Goal: Task Accomplishment & Management: Manage account settings

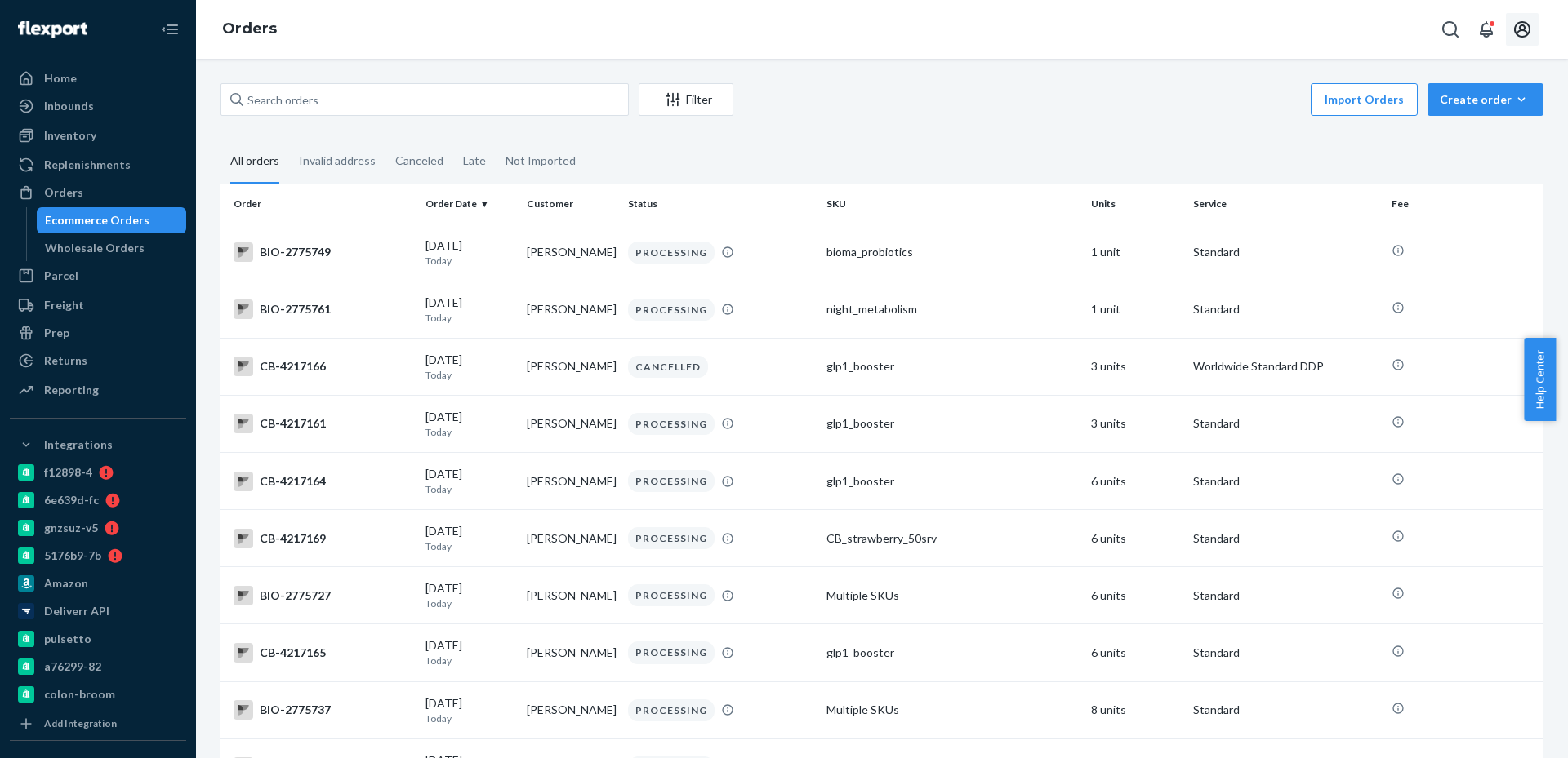
click at [1515, 37] on icon "Open account menu" at bounding box center [1522, 29] width 20 height 20
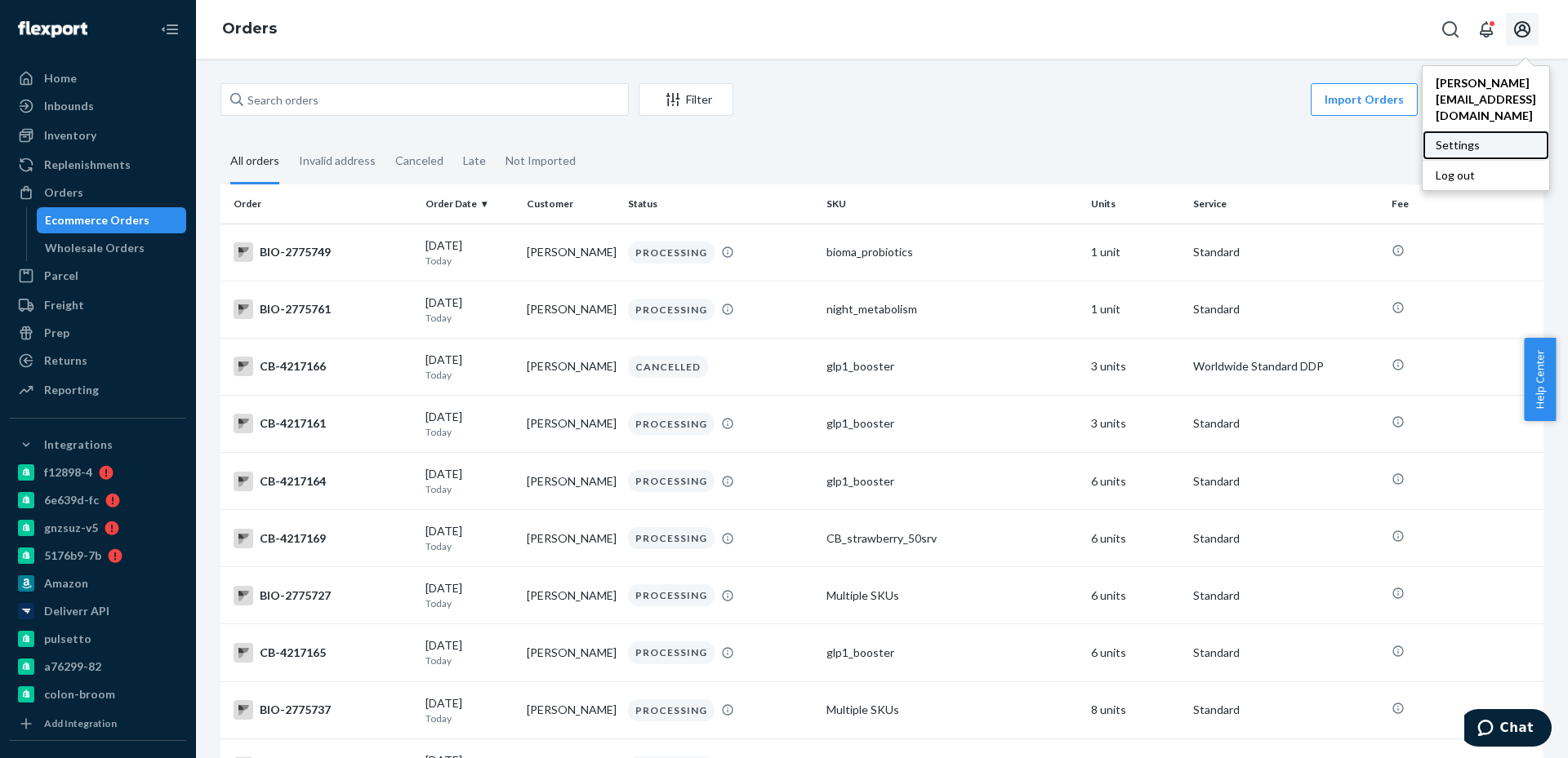
click at [1423, 130] on div "Settings" at bounding box center [1486, 144] width 127 height 29
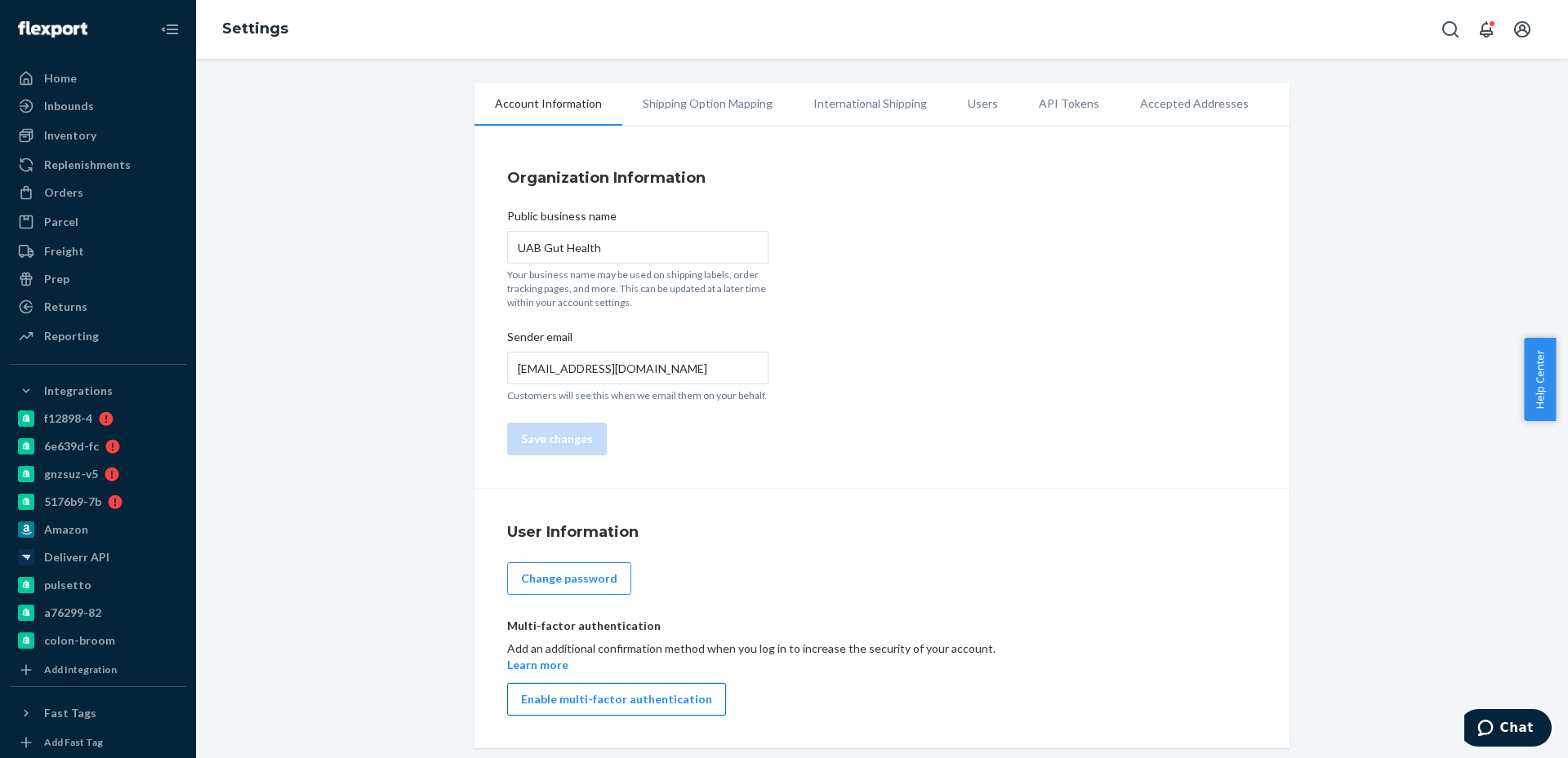
click at [677, 696] on button "Enable multi-factor authentication" at bounding box center [617, 699] width 219 height 33
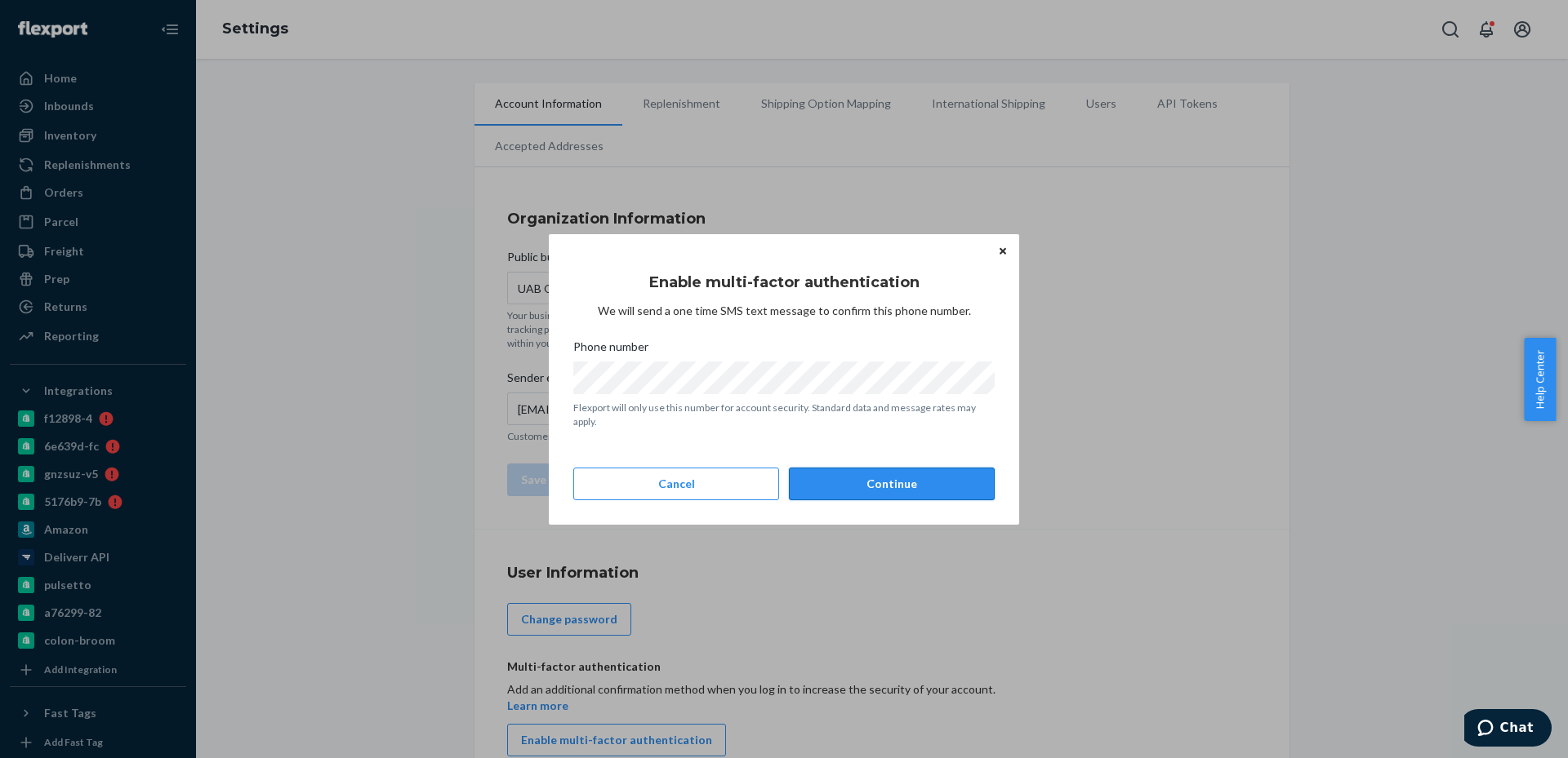
click at [886, 491] on button "Continue" at bounding box center [892, 483] width 206 height 33
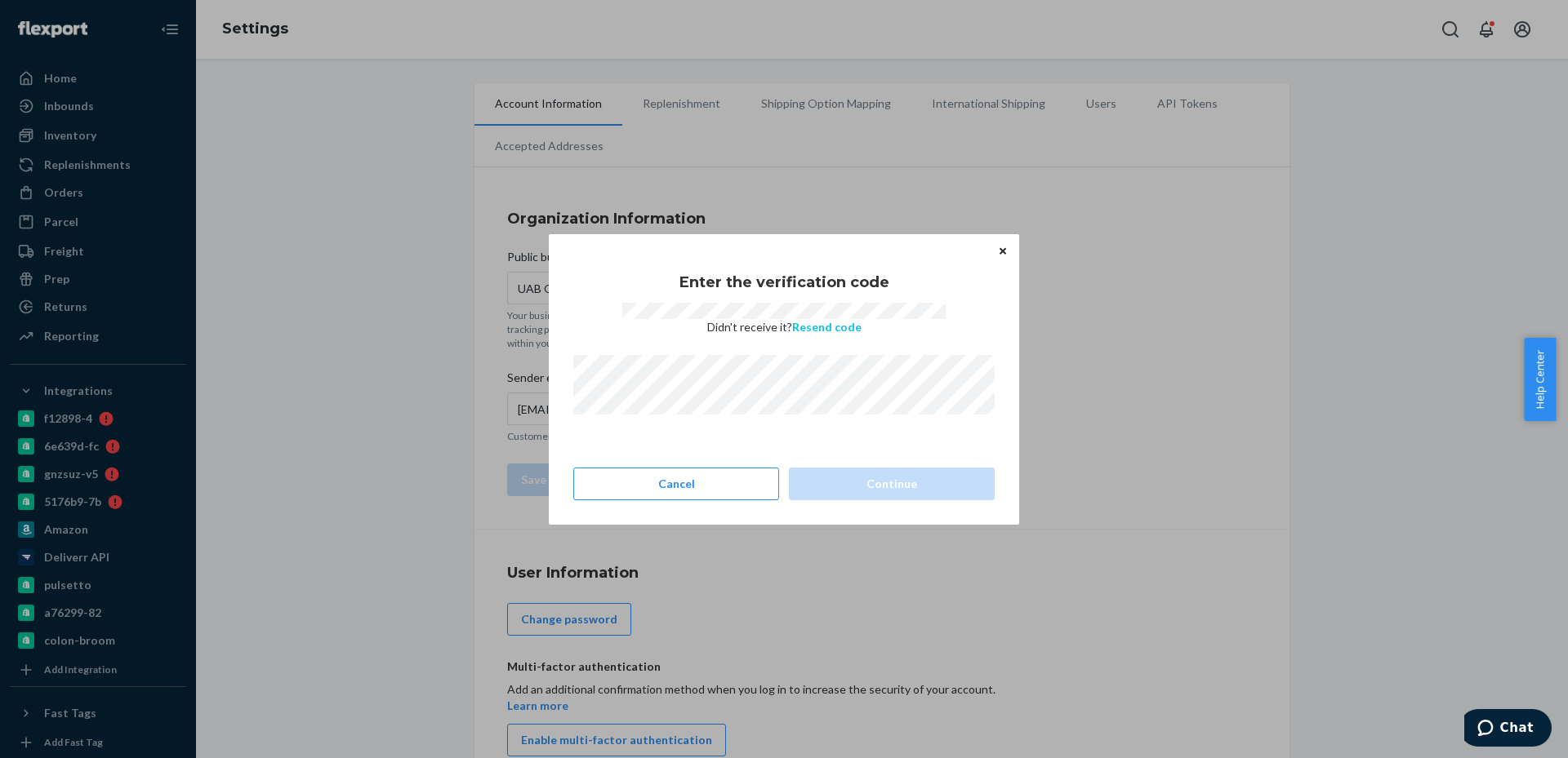
click at [838, 323] on button "Resend code" at bounding box center [827, 327] width 69 height 16
